Goal: Information Seeking & Learning: Compare options

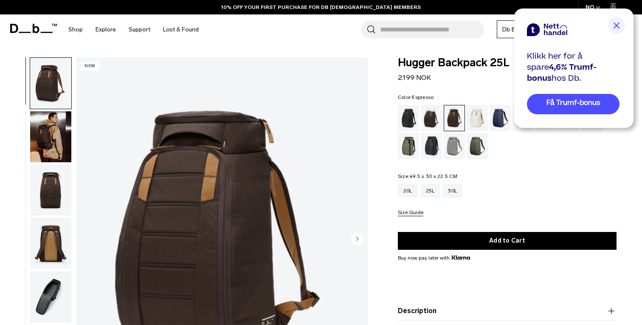
click at [54, 136] on img "button" at bounding box center [50, 136] width 41 height 51
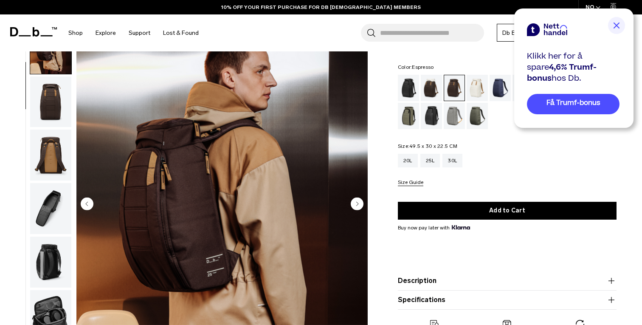
scroll to position [32, 0]
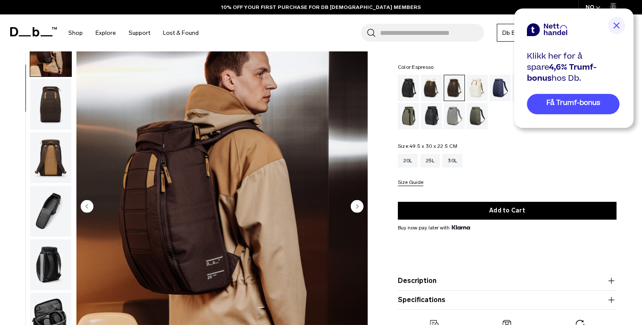
click at [619, 23] on img at bounding box center [616, 25] width 17 height 17
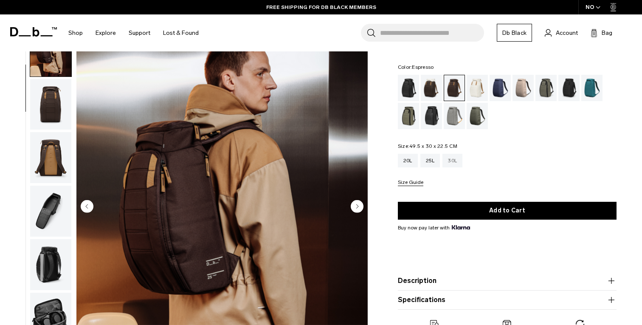
click at [459, 160] on div "30L" at bounding box center [453, 161] width 20 height 14
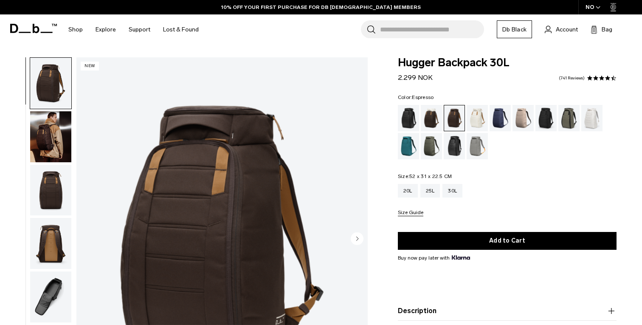
click at [45, 142] on img "button" at bounding box center [50, 136] width 41 height 51
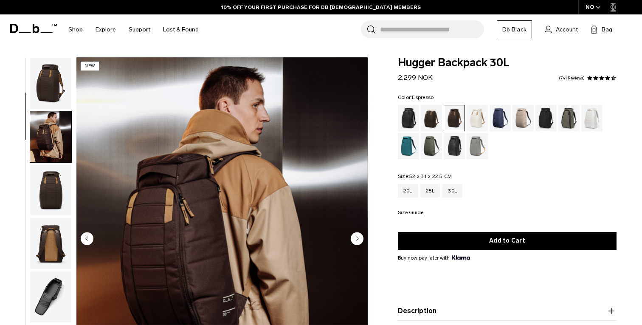
scroll to position [54, 0]
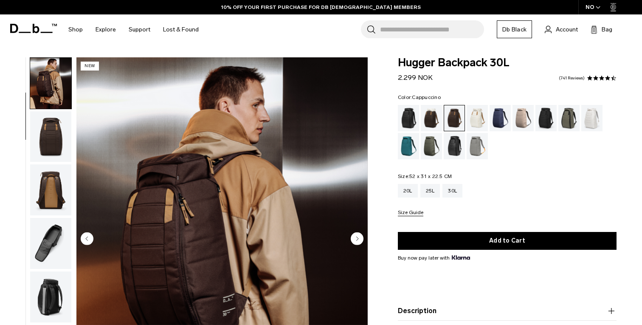
click at [430, 118] on div "Cappuccino" at bounding box center [432, 118] width 22 height 26
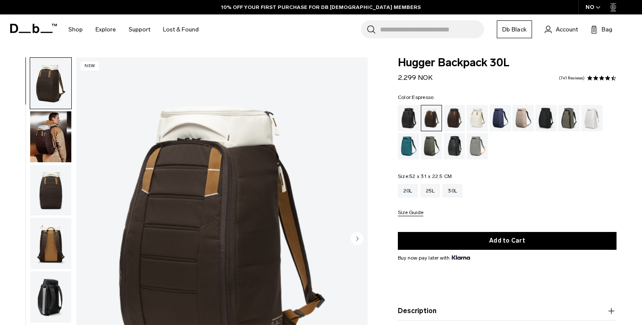
click at [457, 122] on div "Espresso" at bounding box center [455, 118] width 22 height 26
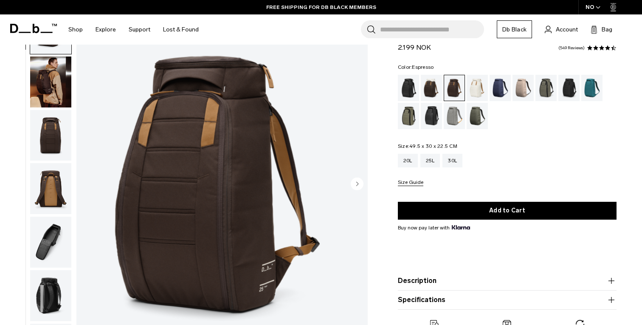
scroll to position [55, 0]
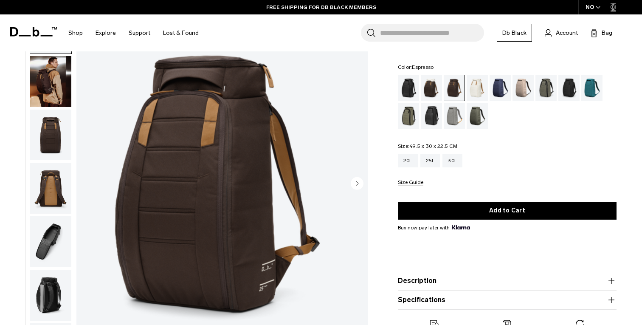
click at [238, 187] on img "1 / 9" at bounding box center [221, 184] width 291 height 364
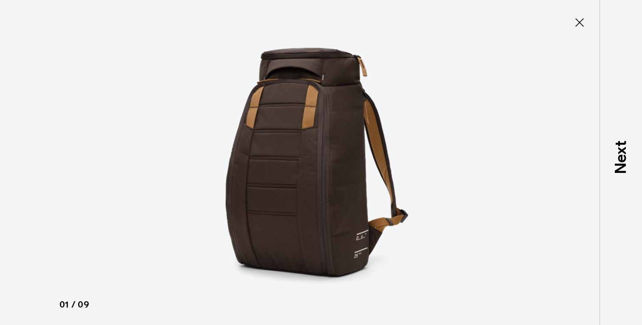
type button "Close"
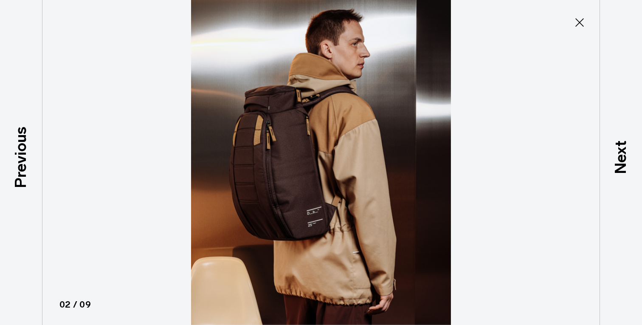
scroll to position [54, 0]
click at [575, 17] on icon at bounding box center [580, 23] width 14 height 14
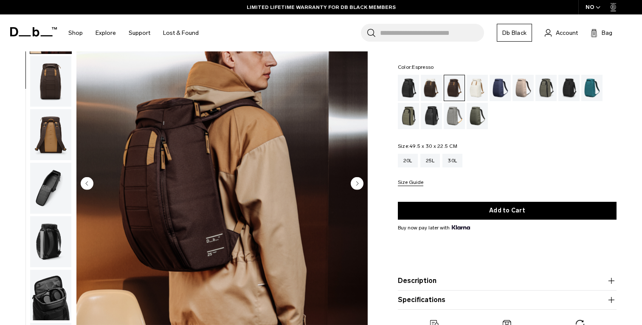
scroll to position [0, 0]
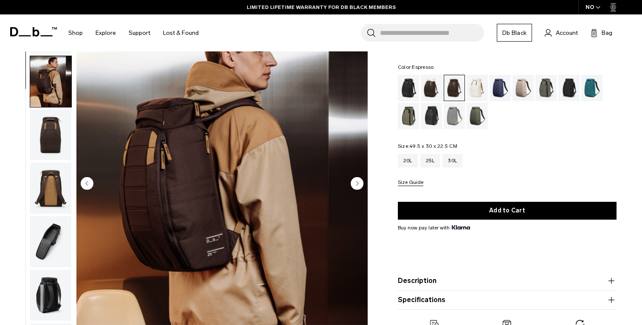
click at [53, 87] on img "button" at bounding box center [50, 81] width 41 height 51
